Goal: Task Accomplishment & Management: Manage account settings

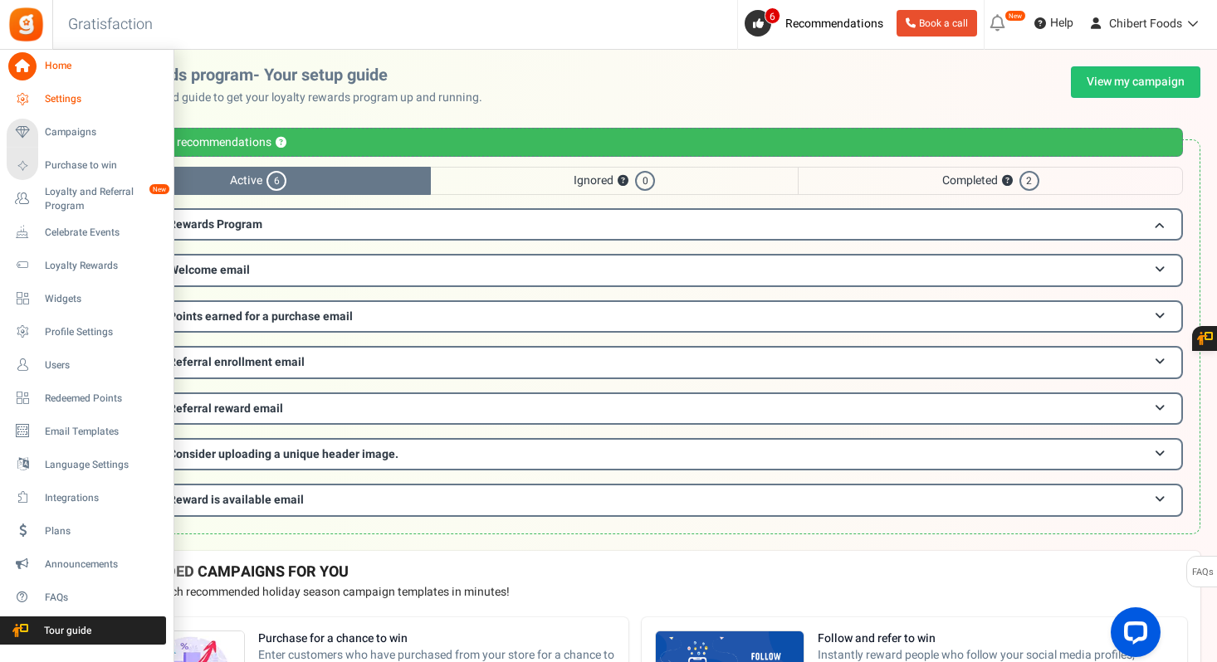
click at [47, 98] on span "Settings" at bounding box center [103, 99] width 116 height 14
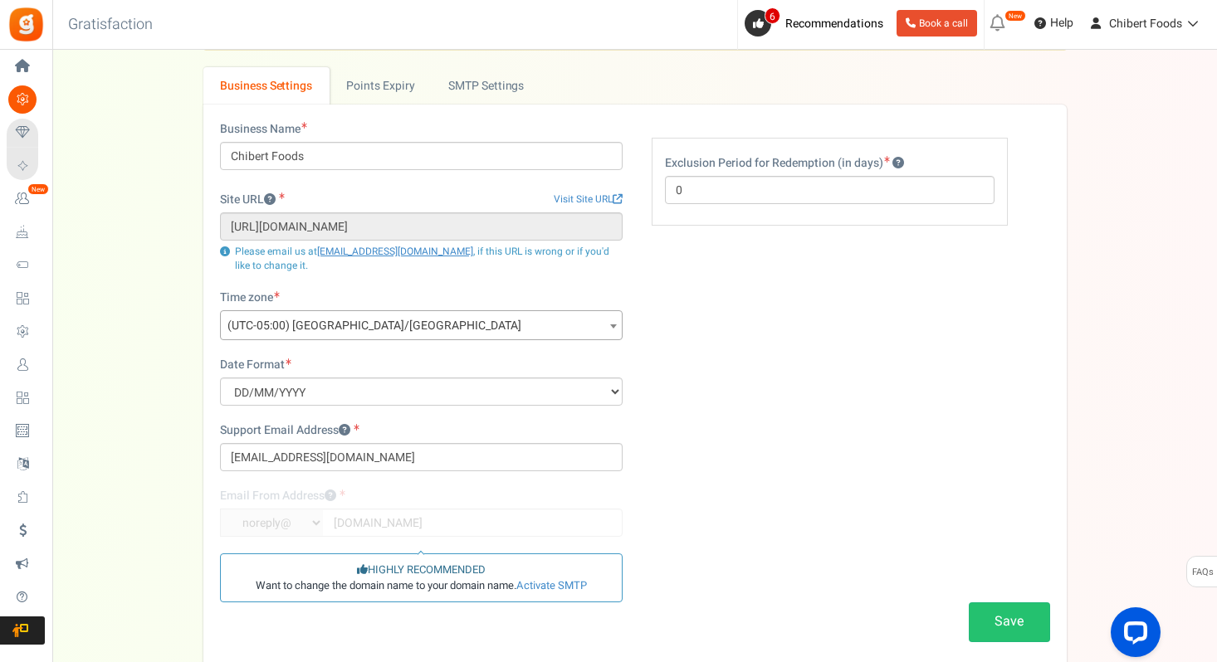
scroll to position [43, 0]
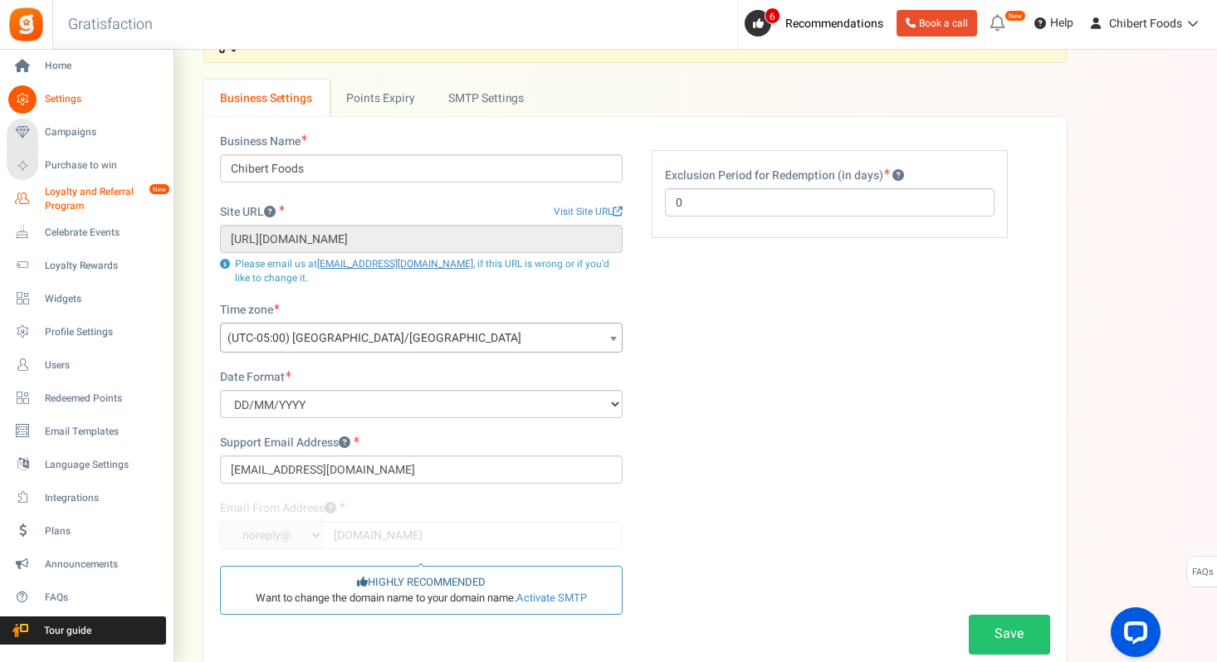
click at [84, 196] on span "Loyalty and Referral Program" at bounding box center [105, 199] width 121 height 28
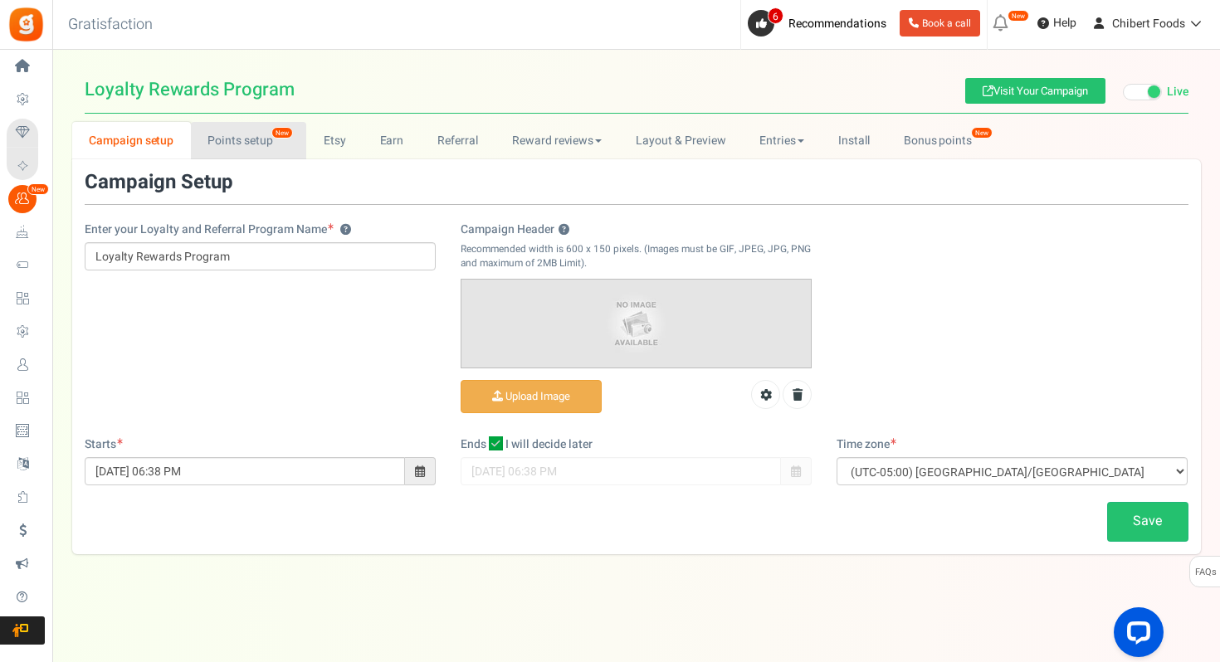
click at [242, 150] on link "Points setup New" at bounding box center [248, 140] width 115 height 37
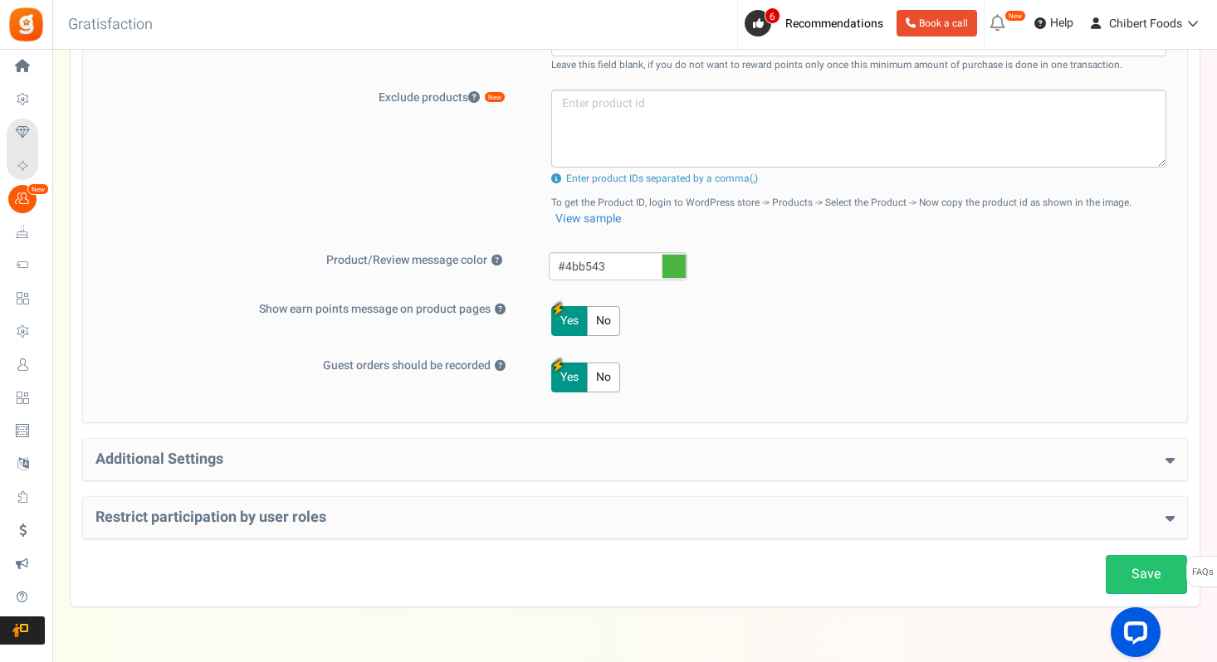
scroll to position [677, 0]
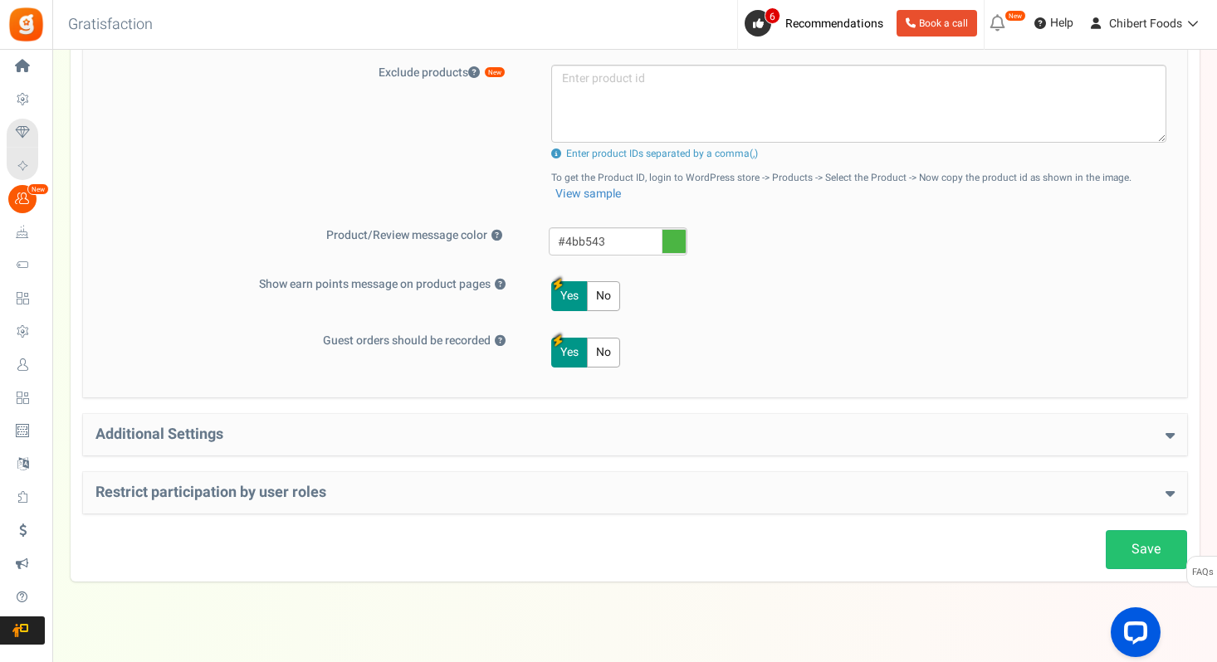
click at [475, 446] on div "Additional Settings Welcome Bonus ? Yes No Enter Welcome Points 25 Welcome Note…" at bounding box center [635, 434] width 1104 height 41
click at [510, 432] on h4 "Additional Settings" at bounding box center [634, 435] width 1079 height 17
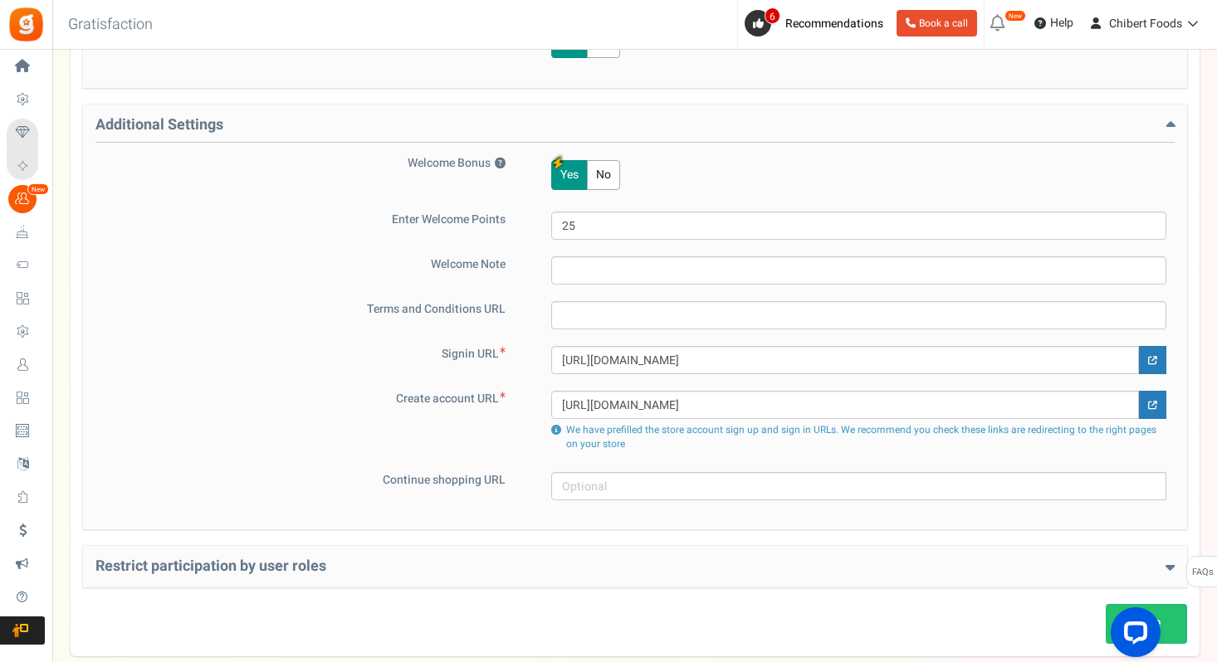
scroll to position [1081, 0]
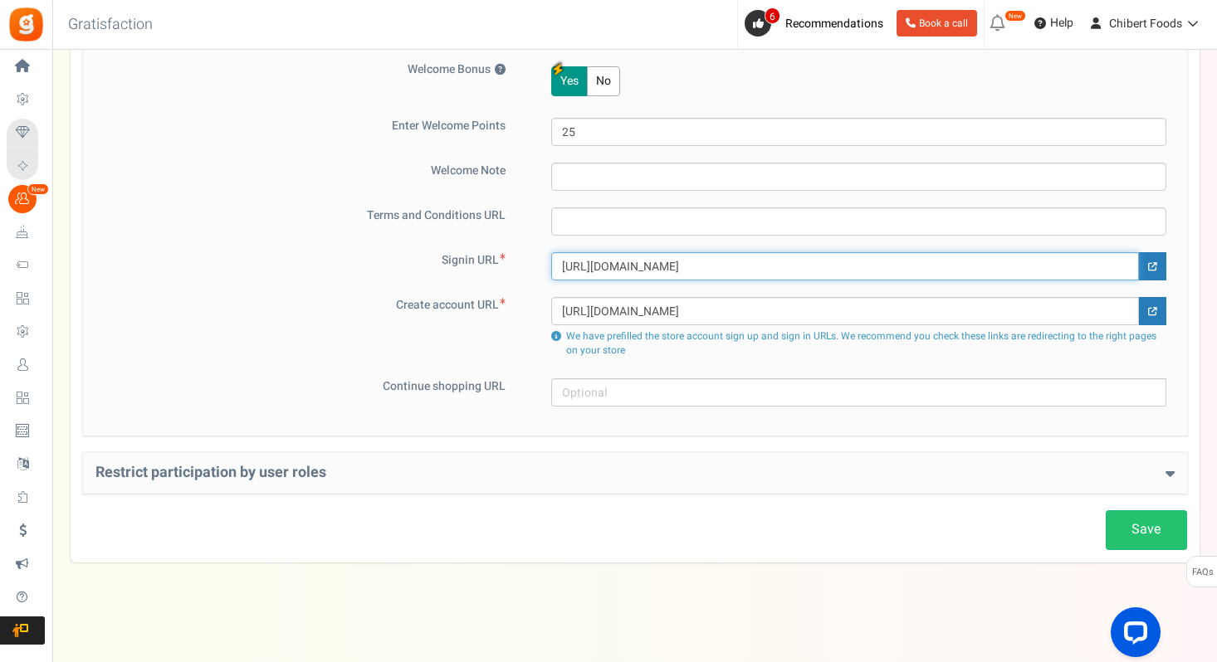
click at [637, 265] on input "[URL][DOMAIN_NAME]" at bounding box center [845, 266] width 588 height 28
paste input "[DOMAIN_NAME][URL]"
type input "[URL][DOMAIN_NAME]"
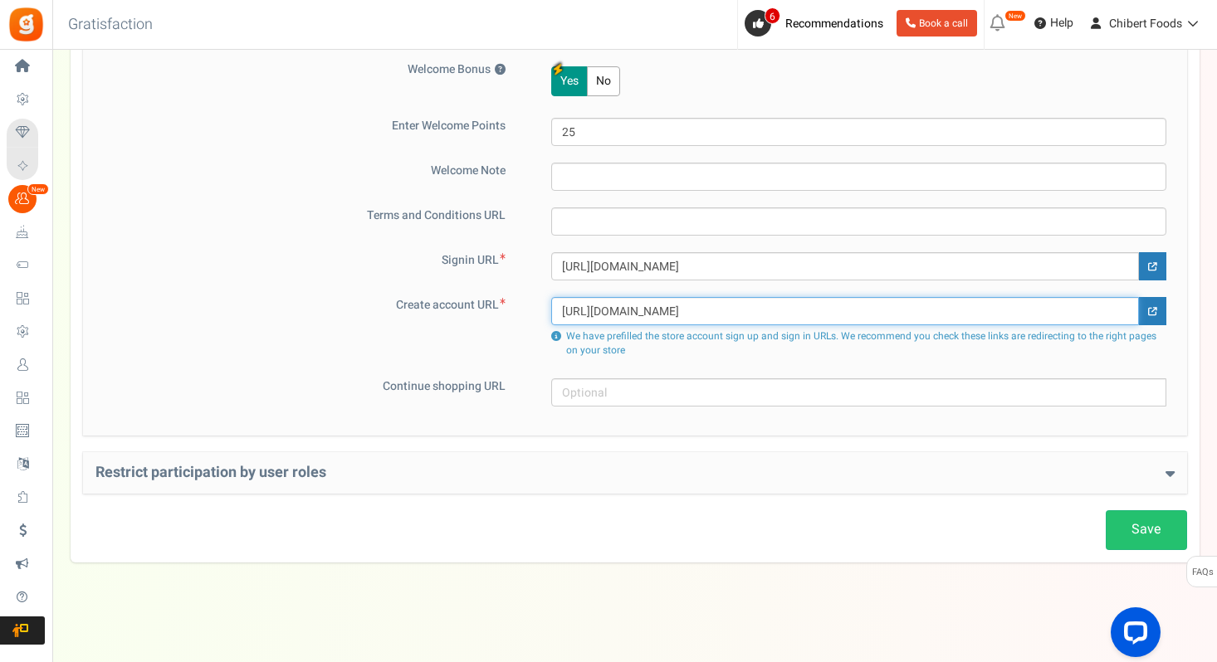
click at [654, 310] on input "[URL][DOMAIN_NAME]" at bounding box center [845, 311] width 588 height 28
paste input "[DOMAIN_NAME][URL]"
type input "[URL][DOMAIN_NAME]"
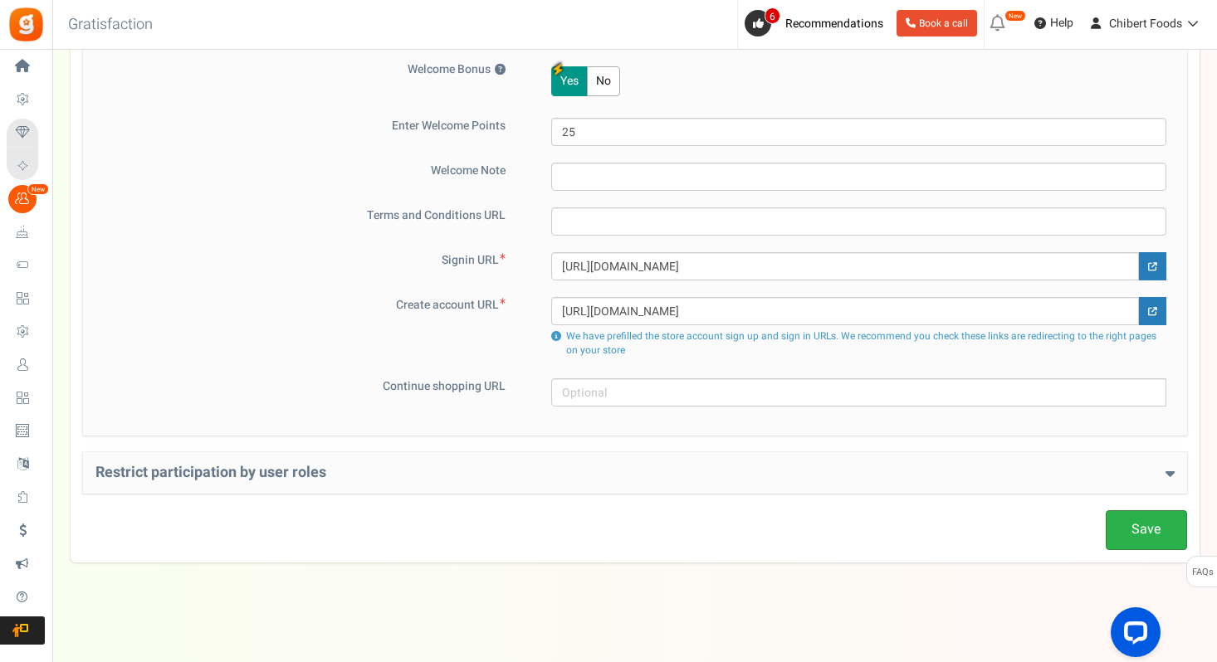
click at [1138, 530] on link "Save" at bounding box center [1145, 529] width 81 height 39
